Goal: Task Accomplishment & Management: Use online tool/utility

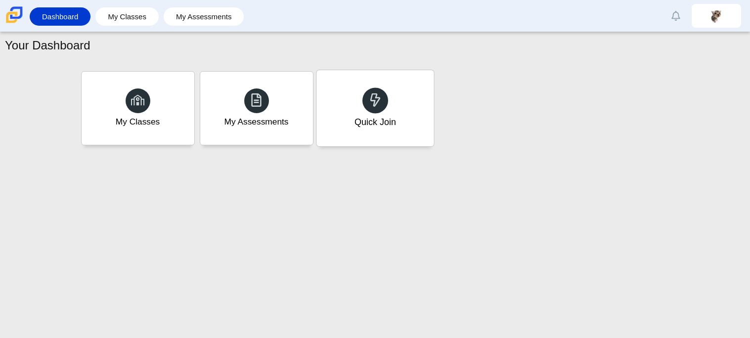
click at [349, 94] on div "Quick Join" at bounding box center [374, 108] width 117 height 76
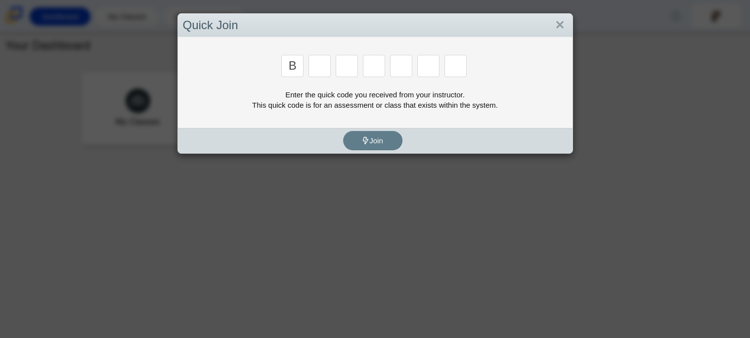
type input "B"
type input "w"
type input "8"
type input "W"
type input "Z"
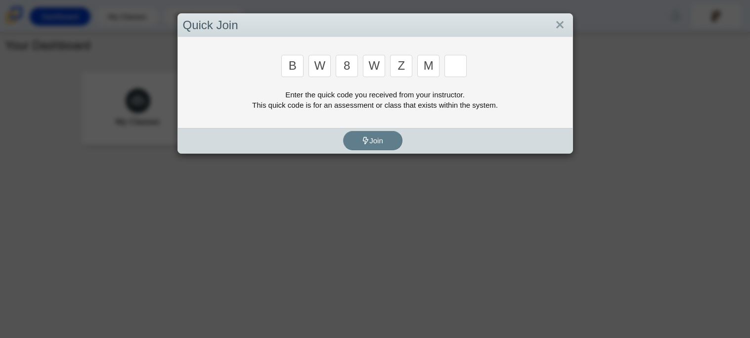
type input "M"
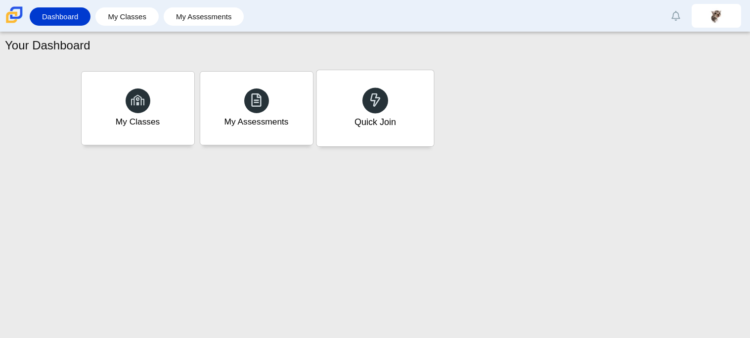
type input "V"
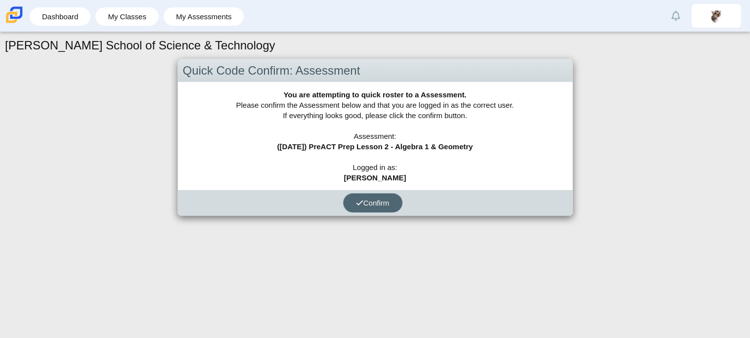
click at [379, 203] on span "Confirm" at bounding box center [373, 203] width 34 height 8
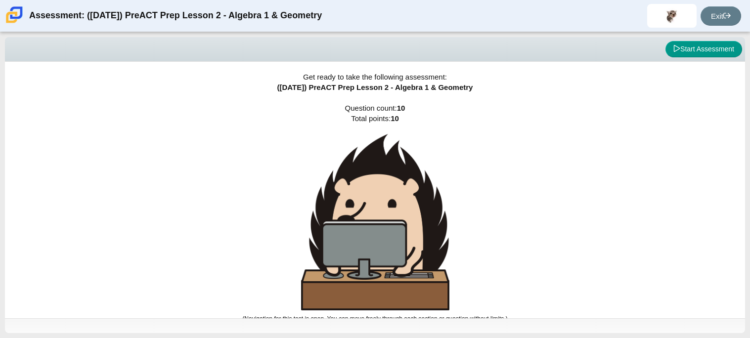
click at [378, 202] on img at bounding box center [375, 222] width 148 height 176
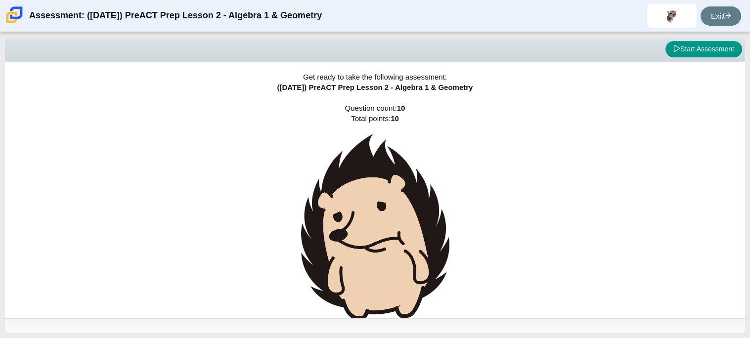
scroll to position [15, 0]
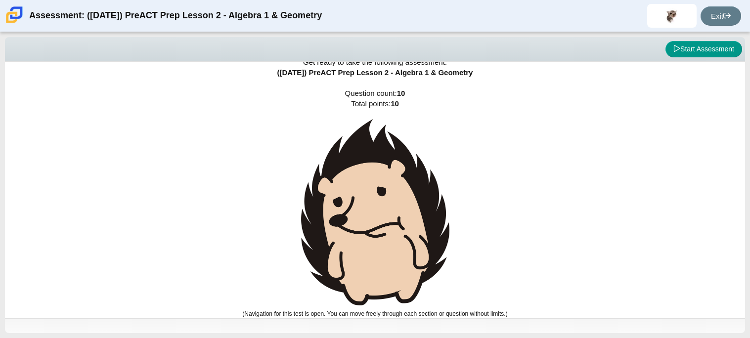
click at [389, 248] on img at bounding box center [375, 212] width 148 height 186
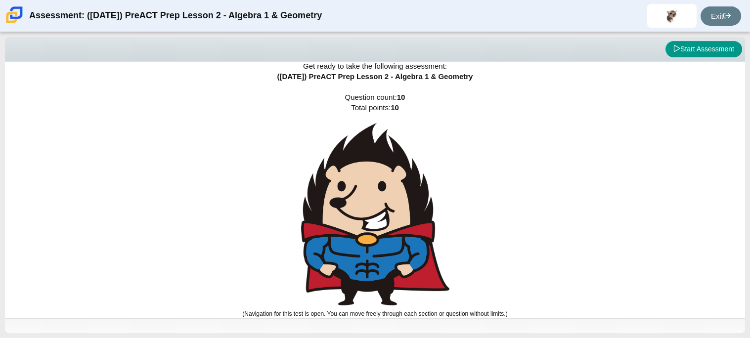
click at [389, 248] on img at bounding box center [375, 214] width 148 height 182
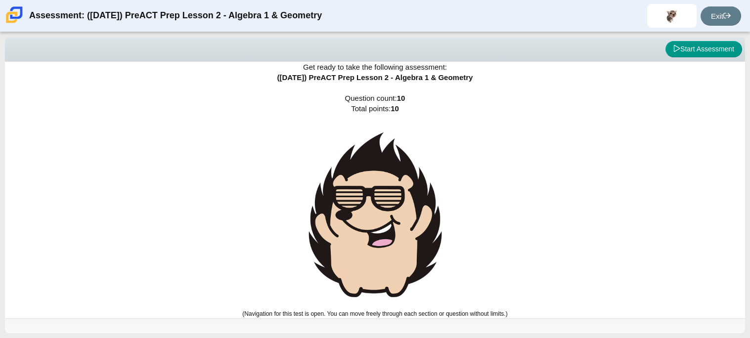
scroll to position [10, 0]
click at [389, 248] on img at bounding box center [375, 214] width 148 height 181
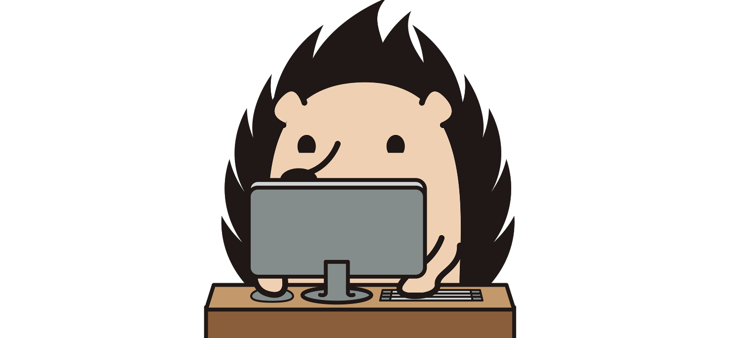
scroll to position [5, 0]
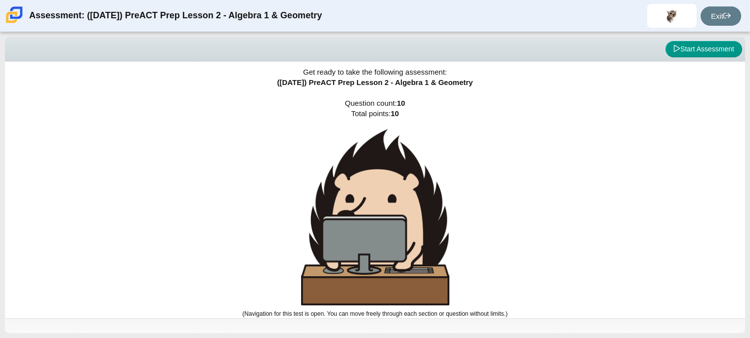
click at [381, 262] on img at bounding box center [375, 217] width 148 height 176
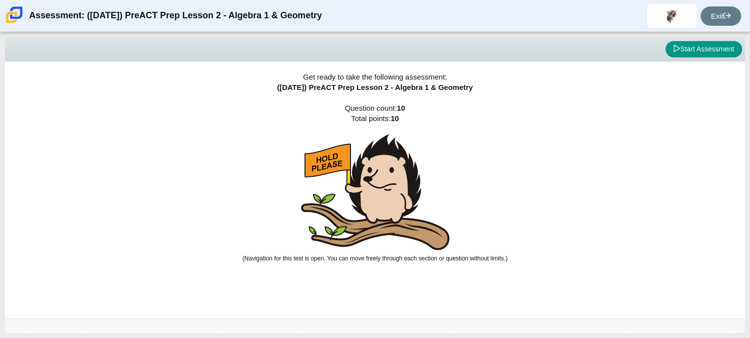
scroll to position [0, 0]
click at [369, 225] on img at bounding box center [375, 192] width 148 height 116
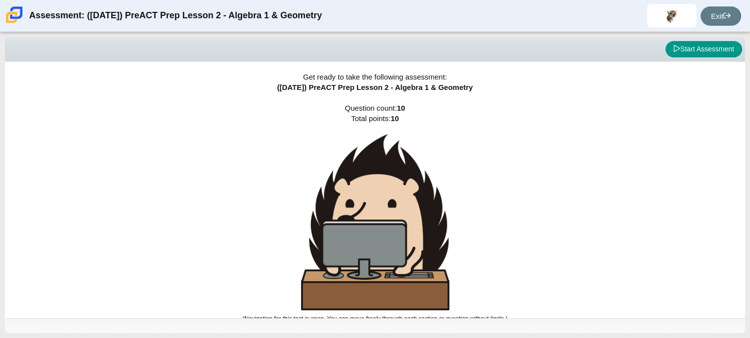
click at [369, 225] on img at bounding box center [375, 222] width 148 height 176
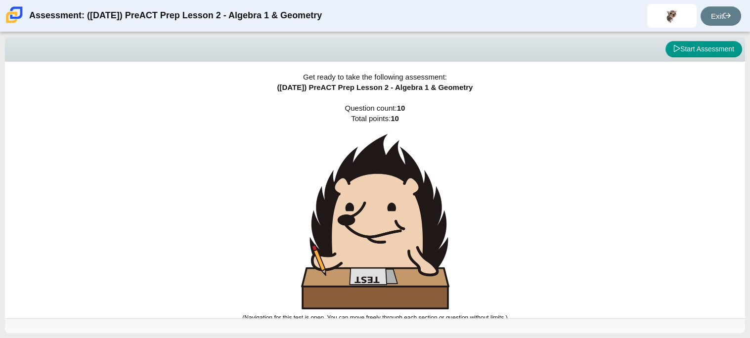
click at [369, 225] on img at bounding box center [375, 221] width 148 height 175
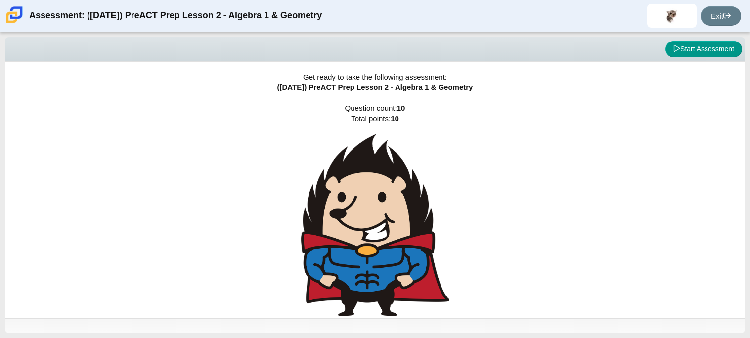
click at [369, 225] on img at bounding box center [375, 225] width 148 height 182
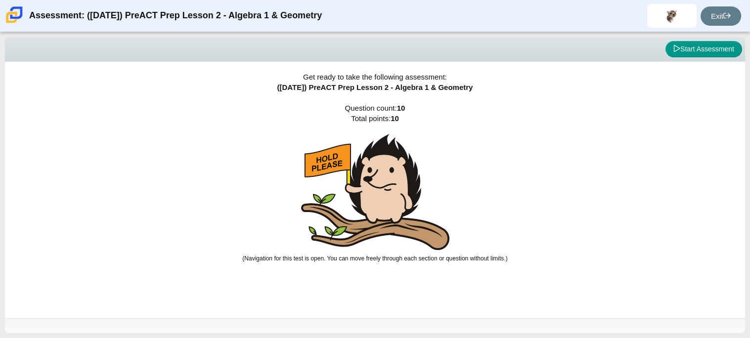
click at [369, 225] on img at bounding box center [375, 192] width 148 height 116
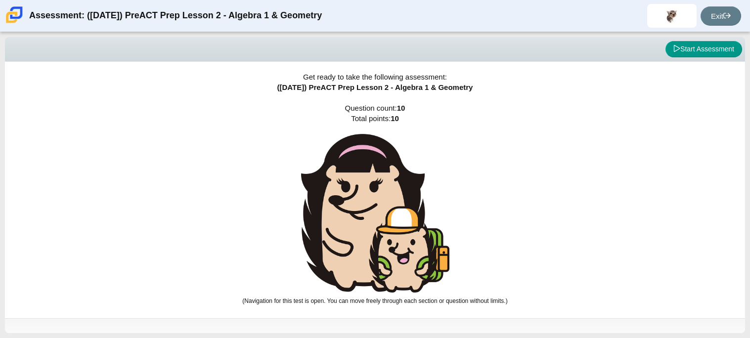
click at [369, 225] on img at bounding box center [375, 213] width 148 height 159
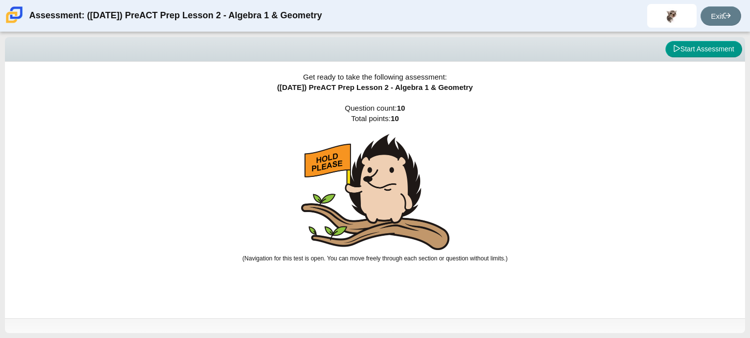
click at [369, 225] on img at bounding box center [375, 192] width 148 height 116
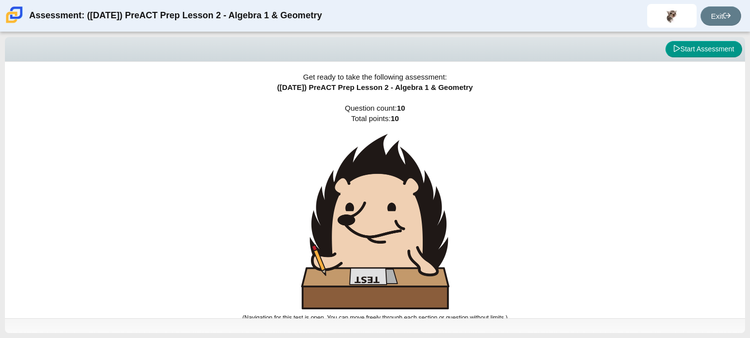
click at [374, 205] on img at bounding box center [375, 221] width 148 height 175
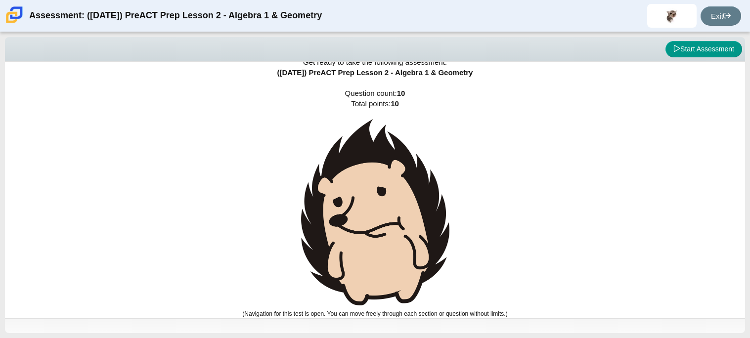
scroll to position [14, 0]
click at [406, 234] on img at bounding box center [375, 213] width 148 height 186
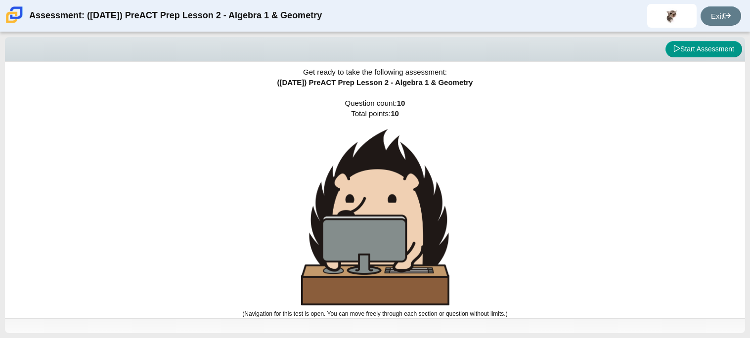
click at [406, 234] on img at bounding box center [375, 217] width 148 height 176
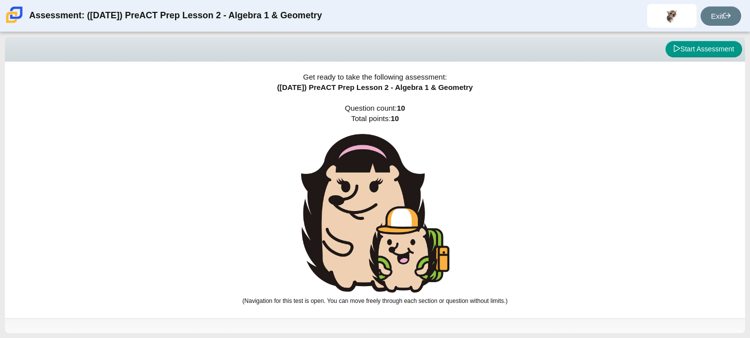
click at [406, 234] on img at bounding box center [375, 213] width 148 height 159
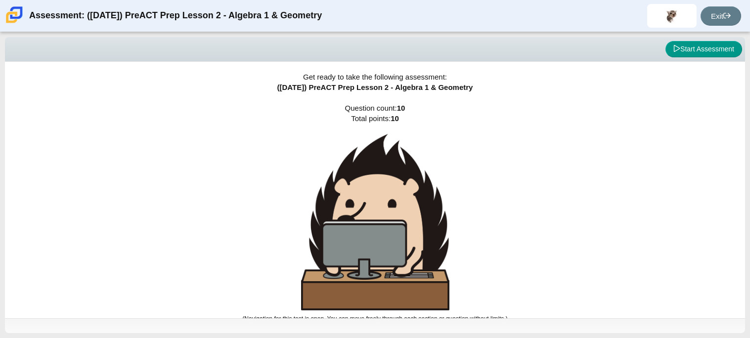
click at [406, 234] on img at bounding box center [375, 222] width 148 height 176
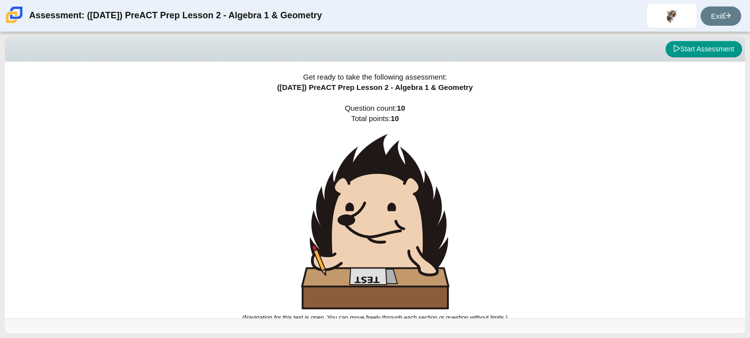
click at [406, 234] on img at bounding box center [375, 221] width 148 height 175
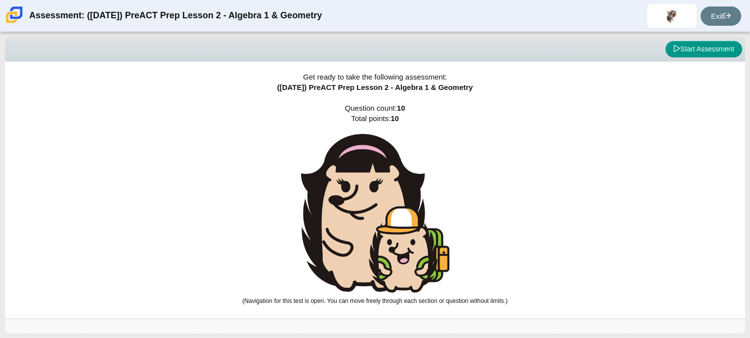
click at [406, 234] on img at bounding box center [375, 213] width 148 height 159
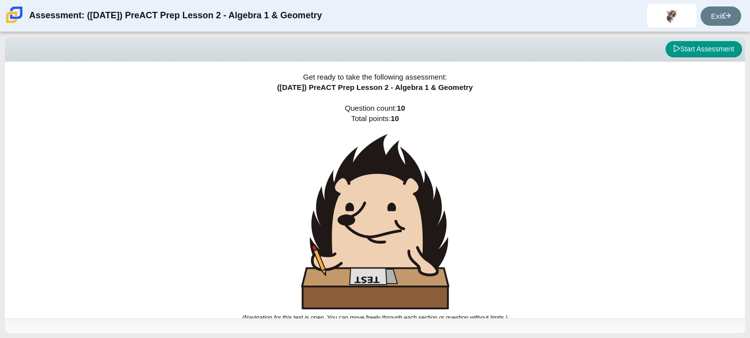
click at [406, 234] on img at bounding box center [375, 221] width 148 height 175
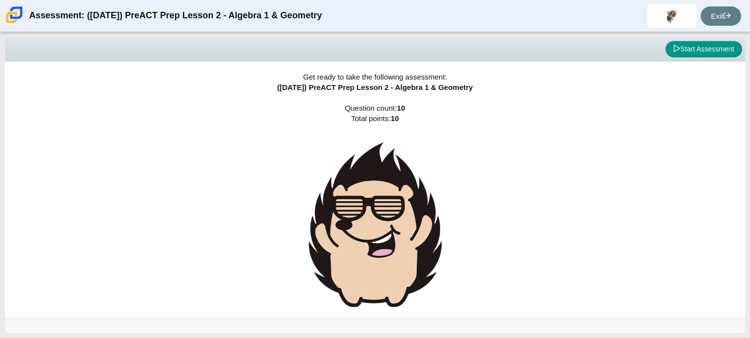
click at [406, 234] on img at bounding box center [375, 224] width 148 height 181
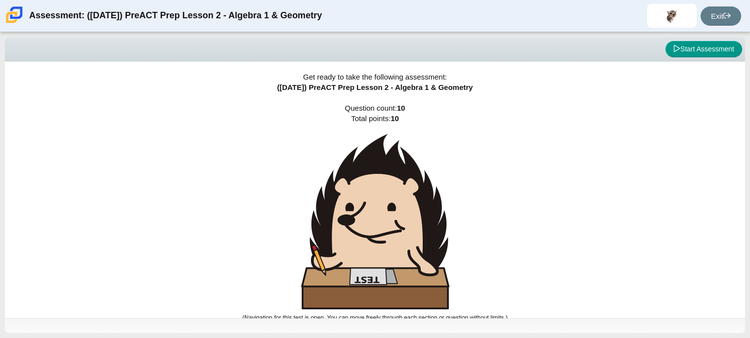
click at [406, 234] on img at bounding box center [375, 221] width 148 height 175
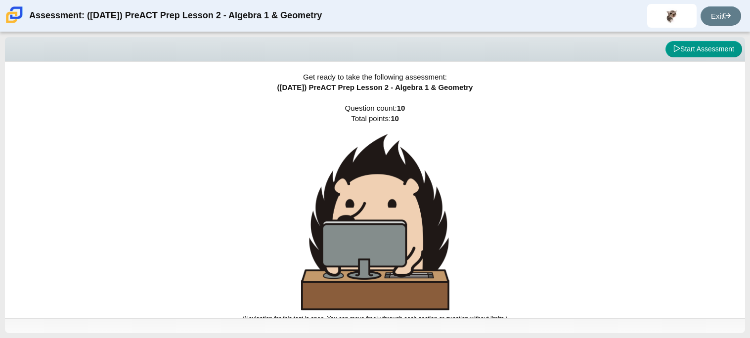
click at [406, 234] on img at bounding box center [375, 222] width 148 height 176
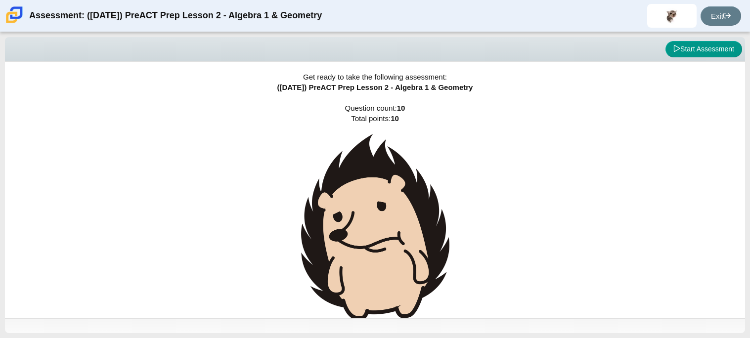
click at [406, 234] on img at bounding box center [375, 227] width 148 height 186
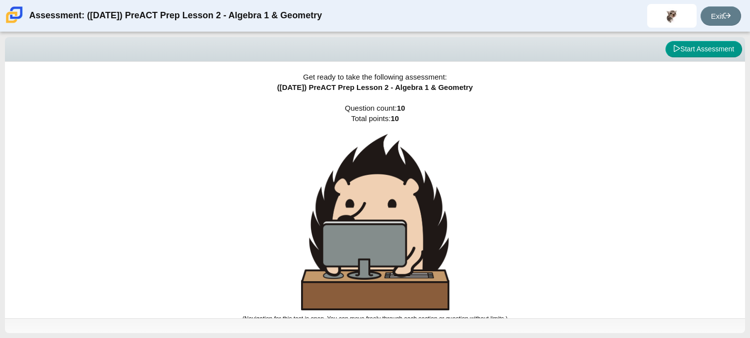
click at [406, 234] on img at bounding box center [375, 222] width 148 height 176
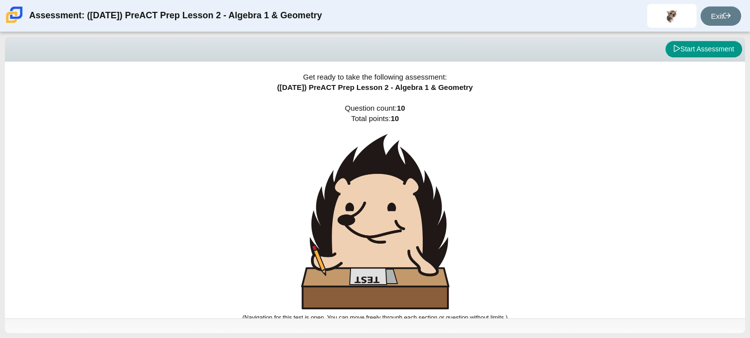
click at [406, 234] on img at bounding box center [375, 221] width 148 height 175
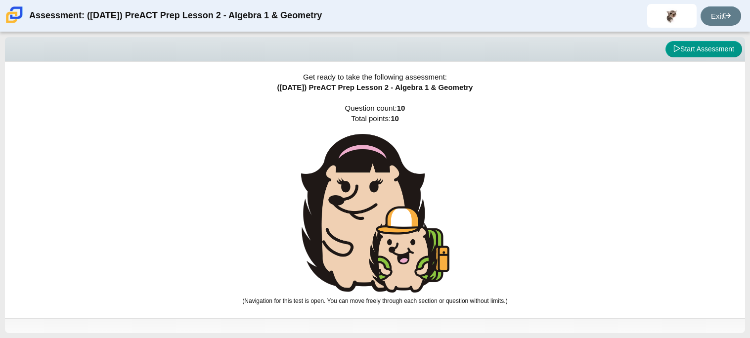
click at [406, 234] on img at bounding box center [375, 213] width 148 height 159
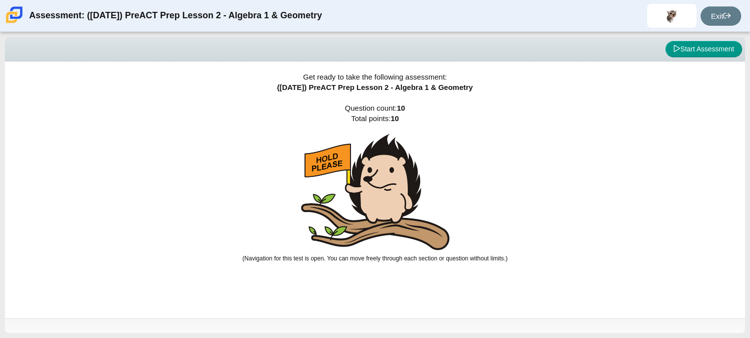
click at [406, 234] on img at bounding box center [375, 192] width 148 height 116
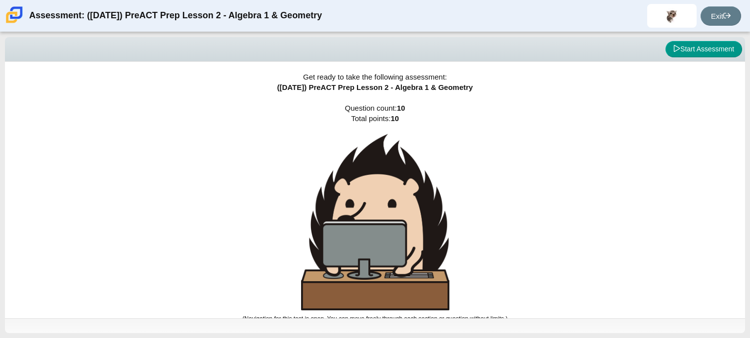
click at [406, 234] on img at bounding box center [375, 222] width 148 height 176
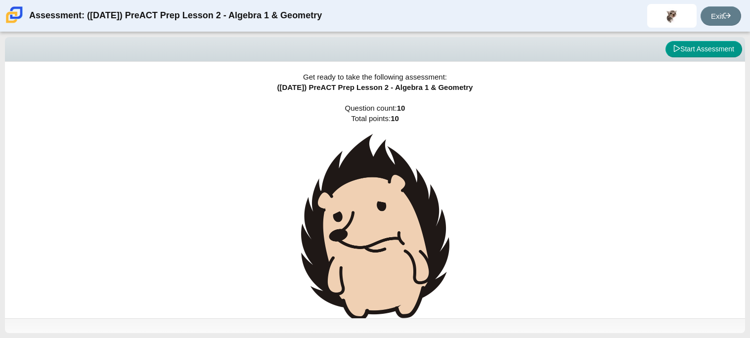
click at [406, 234] on img at bounding box center [375, 227] width 148 height 186
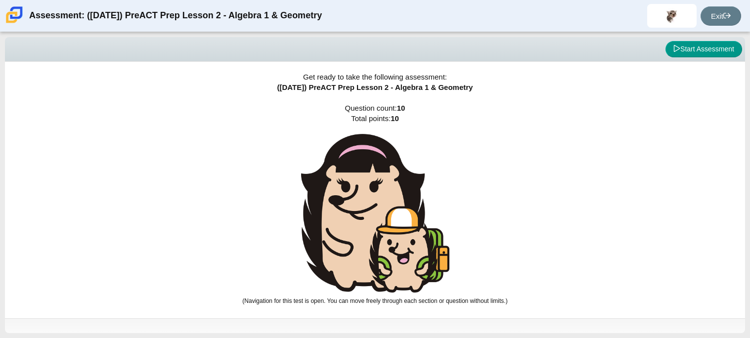
click at [406, 234] on img at bounding box center [375, 213] width 148 height 159
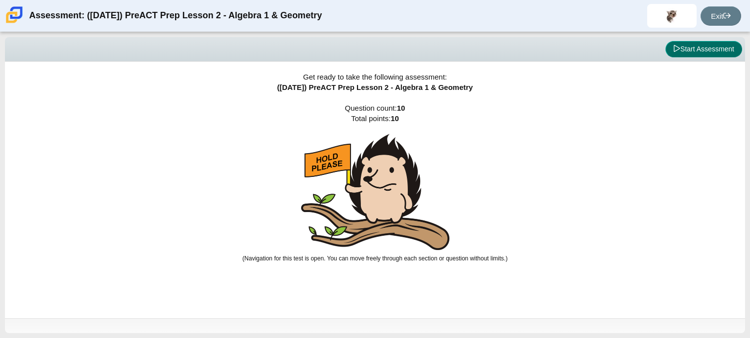
click at [716, 53] on button "Start Assessment" at bounding box center [703, 49] width 77 height 17
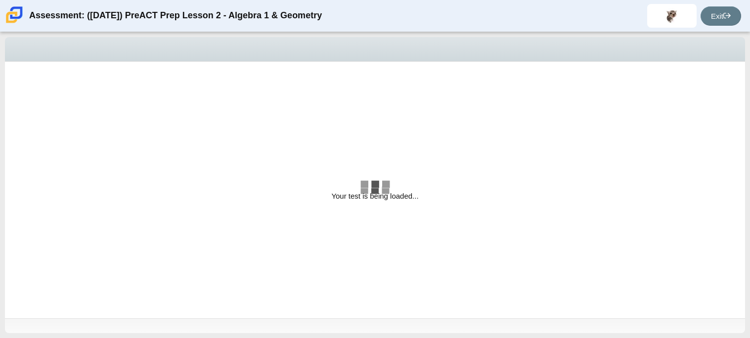
select select "bbf5d072-3e0b-44c4-9a12-6e7c9033f65b"
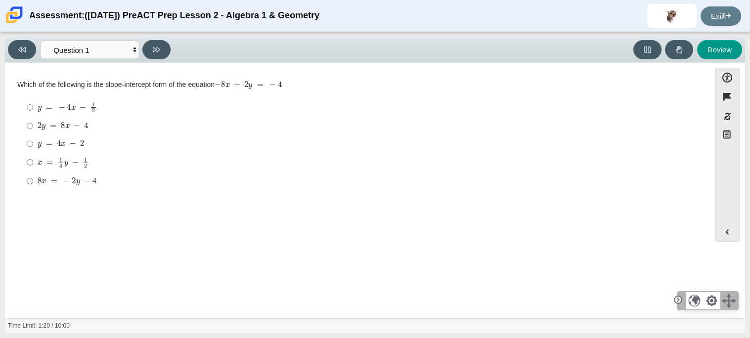
click at [34, 189] on label "8 x = − 2 y − 4 8 x = − 2 y − 4" at bounding box center [358, 181] width 677 height 18
click at [33, 189] on input "8 x = − 2 y − 4 8 x = − 2 y − 4" at bounding box center [30, 181] width 6 height 18
radio input "true"
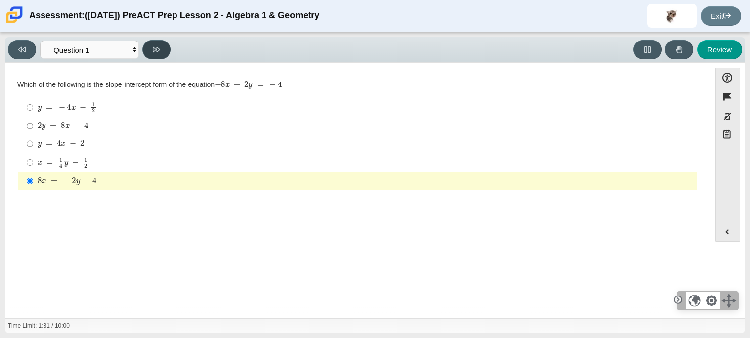
click at [161, 59] on button at bounding box center [156, 49] width 28 height 19
select select "ed62e223-81bd-4cbf-ab48-ab975844bd1f"
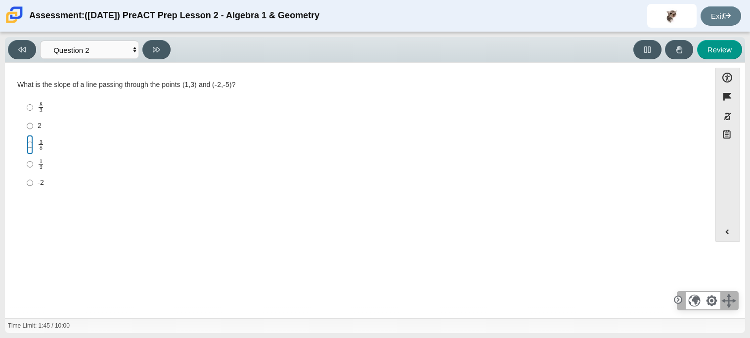
click at [27, 144] on input "3 8 3 eighths" at bounding box center [30, 144] width 6 height 19
radio input "true"
click at [27, 144] on input "3 8 3 eighths" at bounding box center [30, 144] width 6 height 19
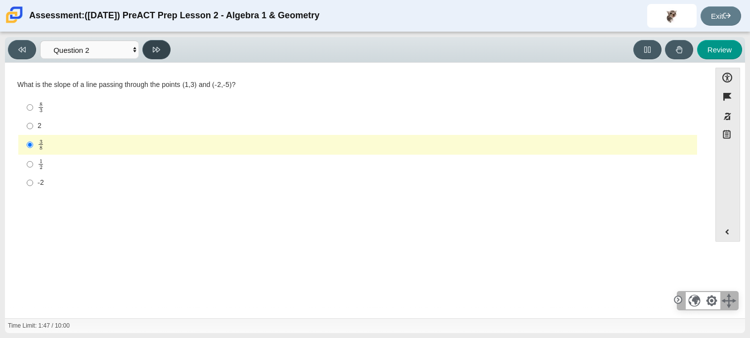
click at [160, 52] on icon at bounding box center [156, 49] width 7 height 7
select select "97f4f5fa-a52e-4fed-af51-565bfcdf47cb"
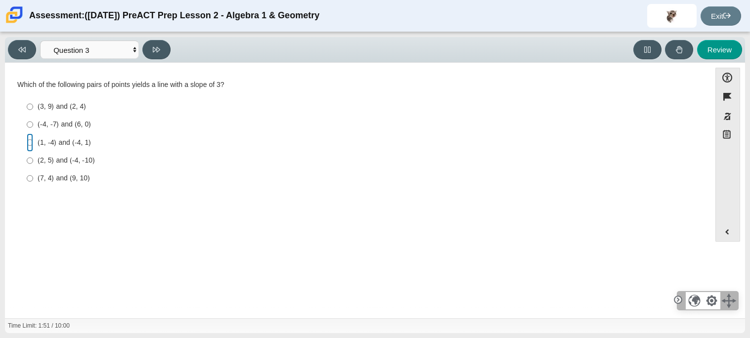
click at [32, 146] on input "(1, -4) and (-4, 1) (1, -4) and (-4, 1)" at bounding box center [30, 142] width 6 height 18
radio input "true"
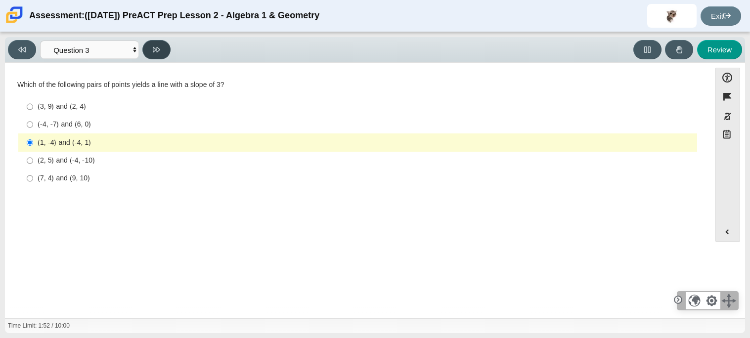
click at [156, 47] on icon at bounding box center [156, 49] width 7 height 5
select select "89427bb7-e313-4f00-988f-8b8255897029"
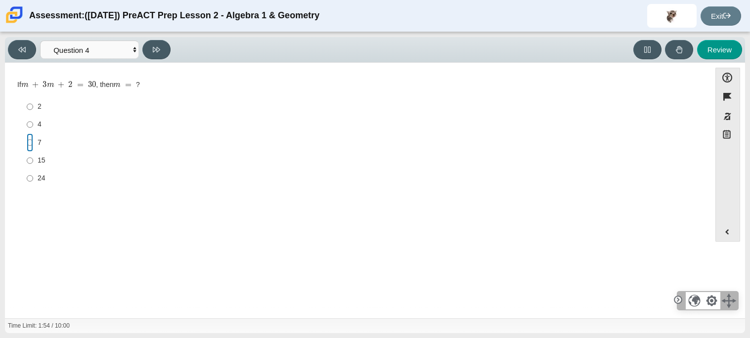
click at [31, 142] on input "7 7" at bounding box center [30, 142] width 6 height 18
radio input "true"
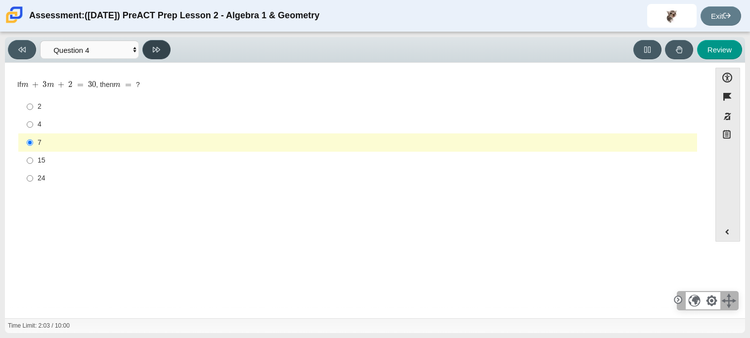
click at [156, 46] on icon at bounding box center [156, 49] width 7 height 7
select select "489dcffd-4e6a-49cf-a9d6-ad1d4a911a4e"
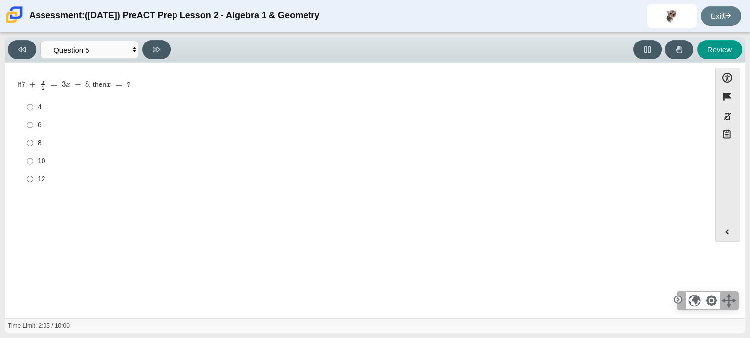
click at [36, 144] on label "8 8" at bounding box center [358, 143] width 677 height 18
click at [33, 144] on input "8 8" at bounding box center [30, 143] width 6 height 18
radio input "true"
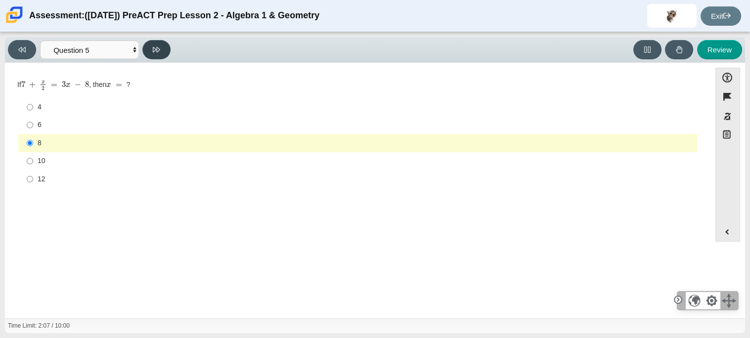
click at [150, 53] on button at bounding box center [156, 49] width 28 height 19
select select "210571de-36a6-4d8e-a361-ceff8ef801dc"
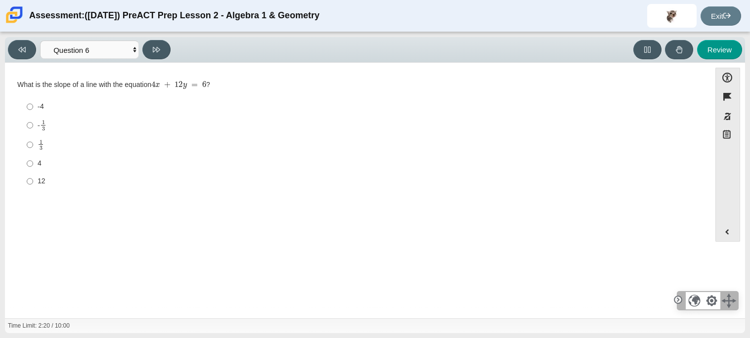
click at [34, 110] on label "-4 -4" at bounding box center [358, 107] width 677 height 18
click at [33, 110] on input "-4 -4" at bounding box center [30, 107] width 6 height 18
radio input "true"
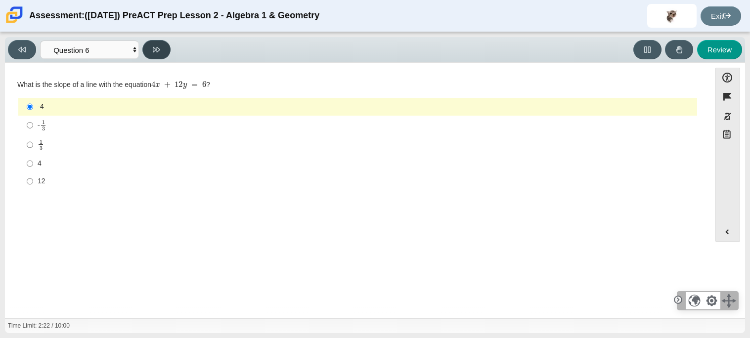
click at [156, 58] on button at bounding box center [156, 49] width 28 height 19
select select "ec95ace6-bebc-42b8-9428-40567494d4da"
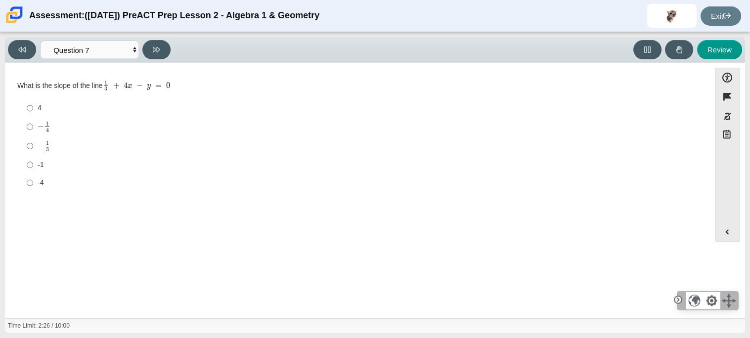
click at [25, 146] on label "− 1 3 negative 1 third" at bounding box center [358, 145] width 677 height 19
click at [27, 146] on input "− 1 3 negative 1 third" at bounding box center [30, 145] width 6 height 19
radio input "true"
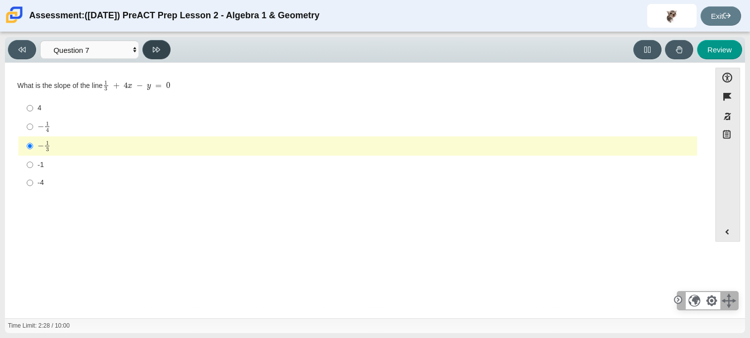
click at [155, 44] on button at bounding box center [156, 49] width 28 height 19
select select "ce81fe10-bf29-4b5e-8bd7-4f47f2fed4d8"
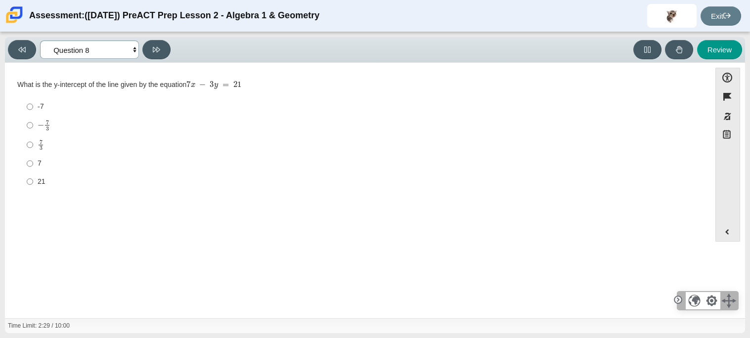
click at [131, 48] on select "Questions Question 1 Question 2 Question 3 Question 4 Question 5 Question 6 Que…" at bounding box center [89, 50] width 99 height 18
click at [31, 167] on input "7 7" at bounding box center [30, 164] width 6 height 18
radio input "true"
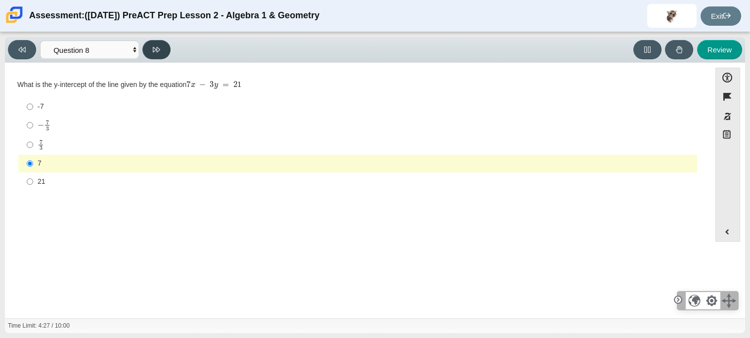
click at [168, 42] on button at bounding box center [156, 49] width 28 height 19
select select "14773eaf-2ca1-47ae-afe7-a624a56f34b3"
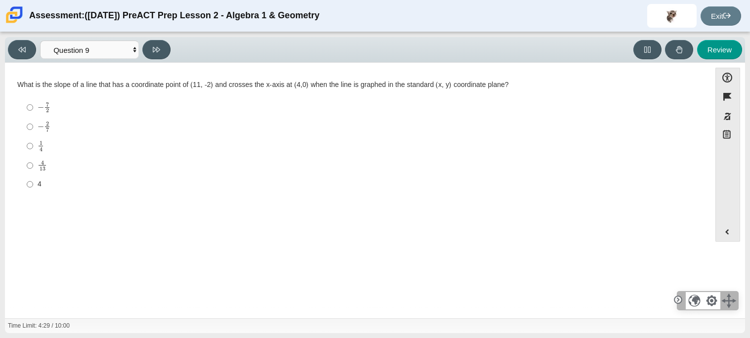
click at [39, 130] on mjx-math "Assessment items" at bounding box center [44, 126] width 13 height 11
click at [33, 130] on input "− 2 7 negative 2 sevenths" at bounding box center [30, 126] width 6 height 19
radio input "true"
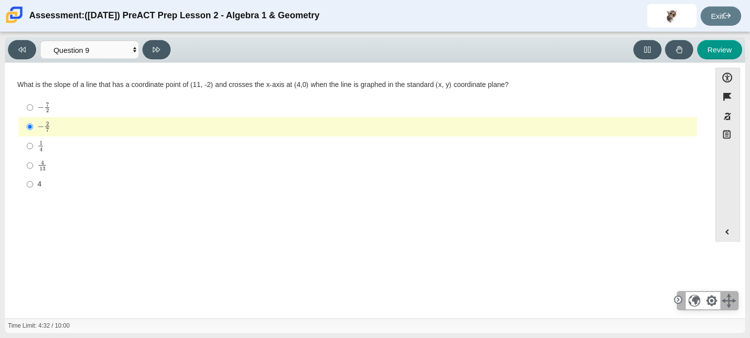
click at [41, 142] on mjx-c "Assessment items" at bounding box center [41, 143] width 3 height 4
click at [33, 142] on input "1 4 1 fourth" at bounding box center [30, 145] width 6 height 19
radio input "true"
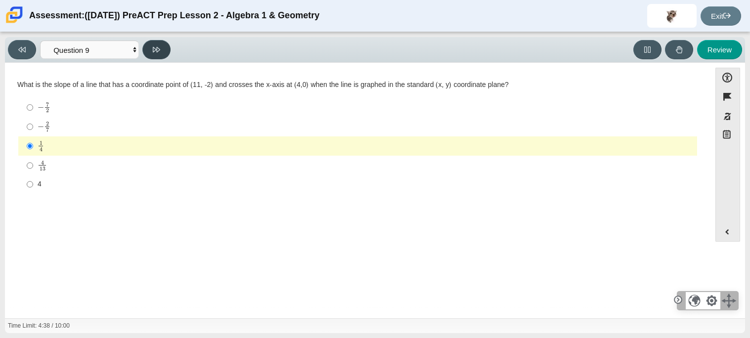
click at [159, 49] on icon at bounding box center [156, 49] width 7 height 7
select select "96b71634-eacb-4f7e-8aef-411727d9bcba"
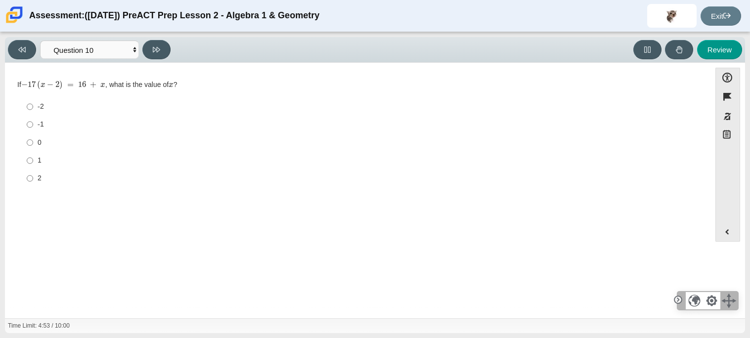
click at [61, 123] on div "-1" at bounding box center [365, 125] width 655 height 10
click at [33, 123] on input "-1 -1" at bounding box center [30, 125] width 6 height 18
radio input "true"
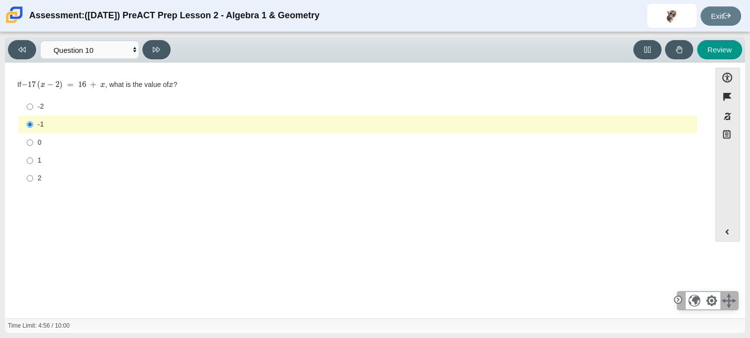
click at [61, 119] on label "-1 -1" at bounding box center [358, 125] width 677 height 18
click at [33, 119] on input "-1 -1" at bounding box center [30, 125] width 6 height 18
click at [161, 49] on button at bounding box center [156, 49] width 28 height 19
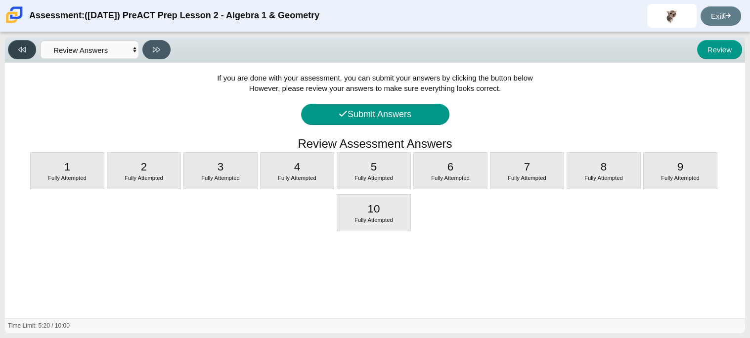
click at [15, 49] on button at bounding box center [22, 49] width 28 height 19
select select "96b71634-eacb-4f7e-8aef-411727d9bcba"
